Goal: Check status: Check status

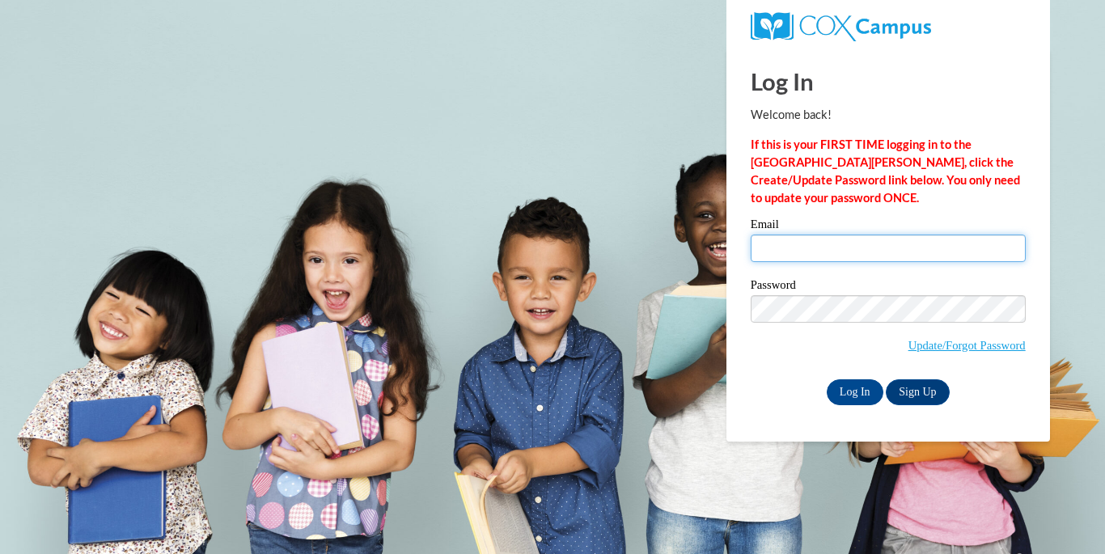
click at [807, 248] on input "Email" at bounding box center [888, 248] width 275 height 27
type input "ccramey@sasd.net"
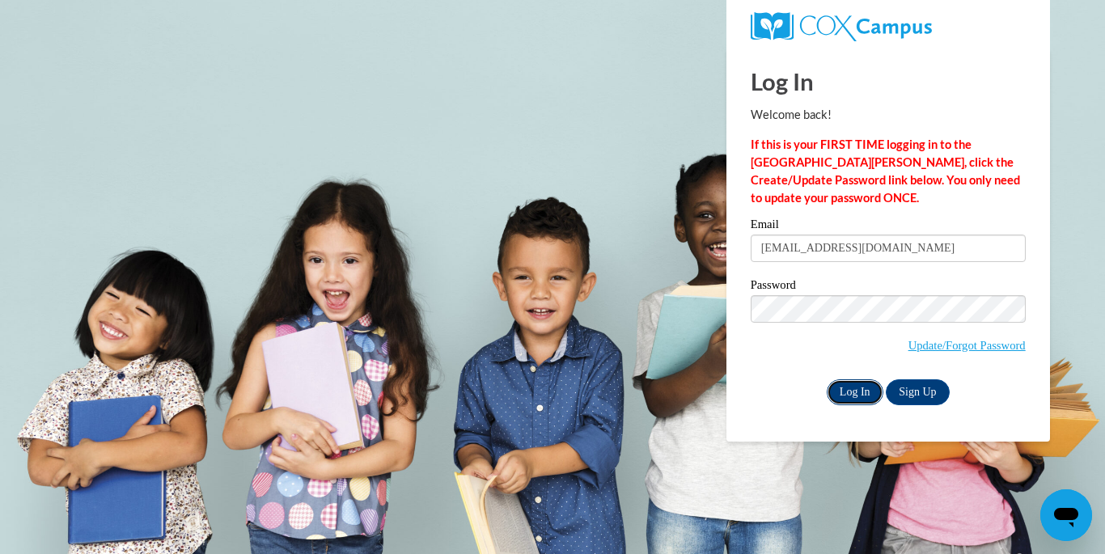
click at [857, 391] on input "Log In" at bounding box center [855, 392] width 57 height 26
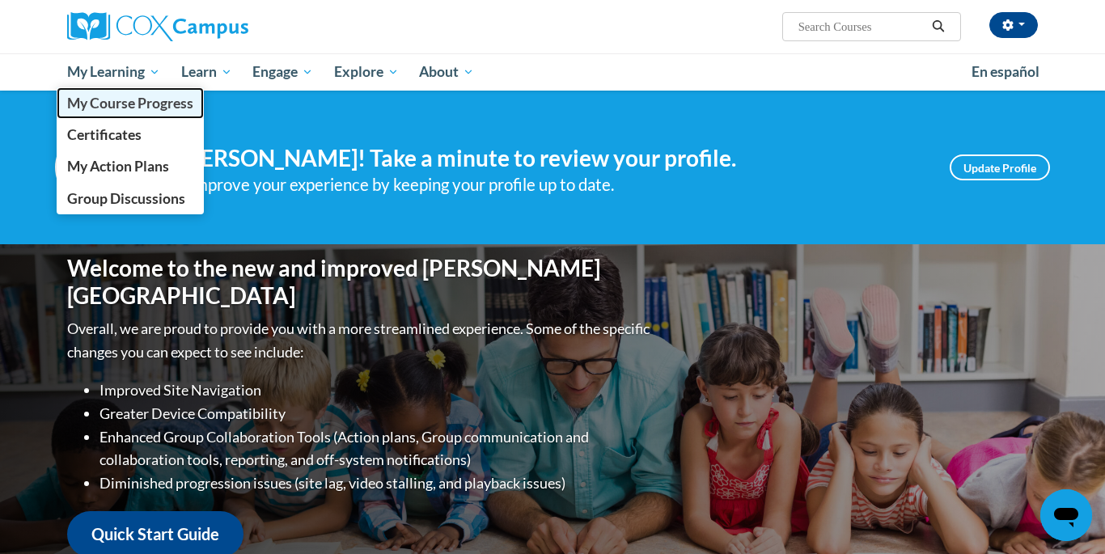
click at [133, 103] on span "My Course Progress" at bounding box center [130, 103] width 126 height 17
